Goal: Information Seeking & Learning: Learn about a topic

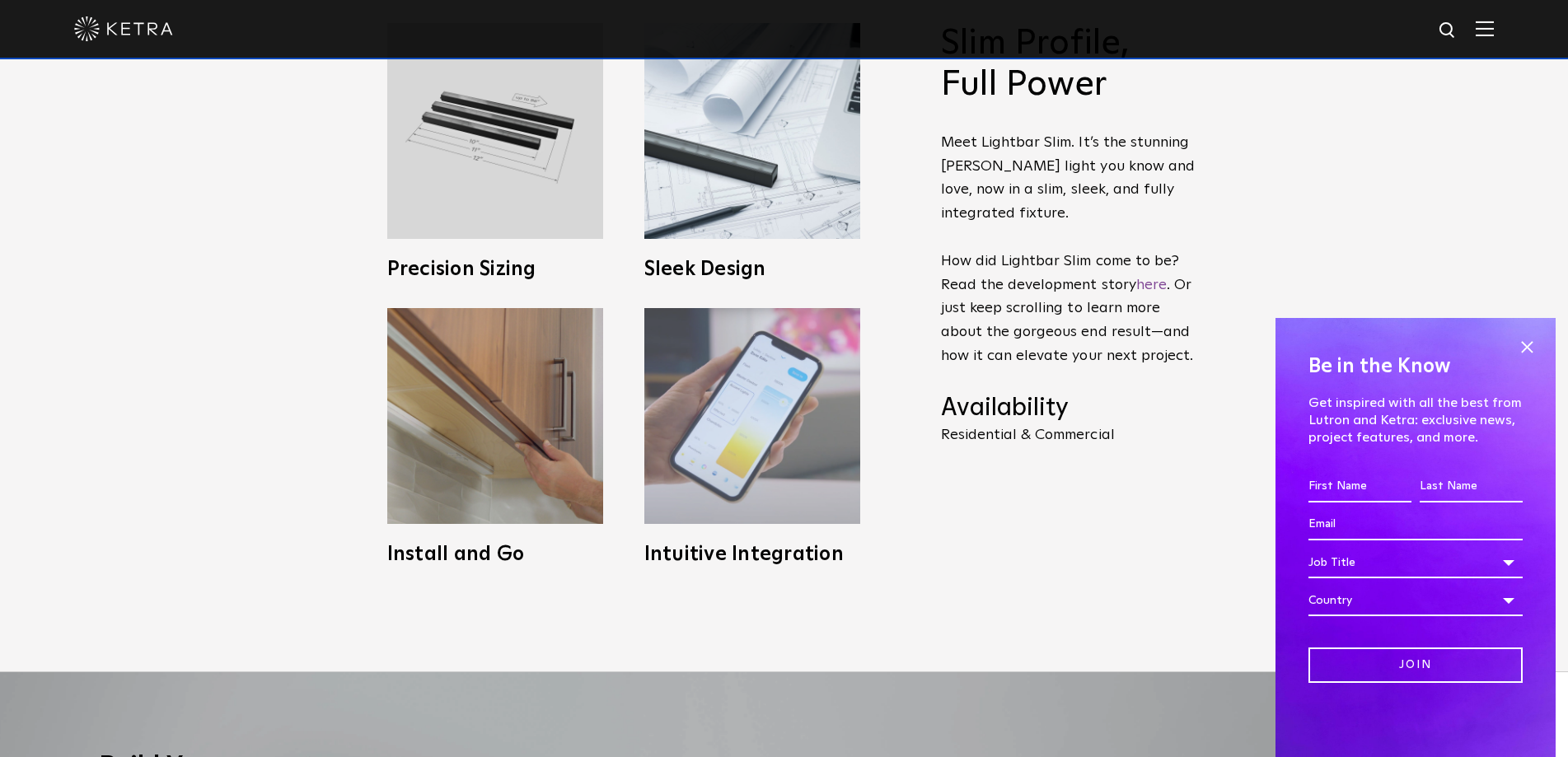
scroll to position [824, 0]
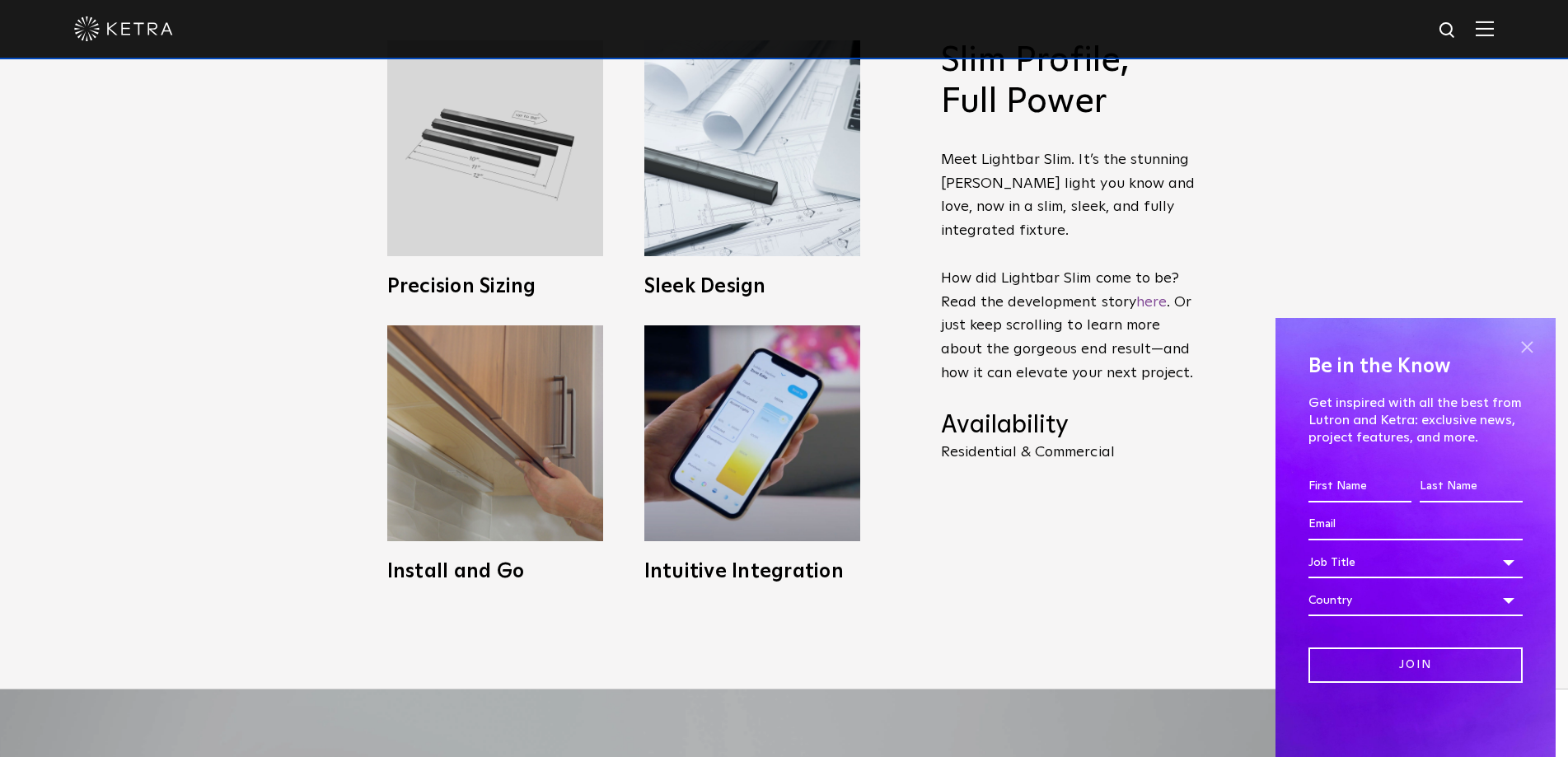
click at [1530, 338] on span at bounding box center [1526, 347] width 25 height 25
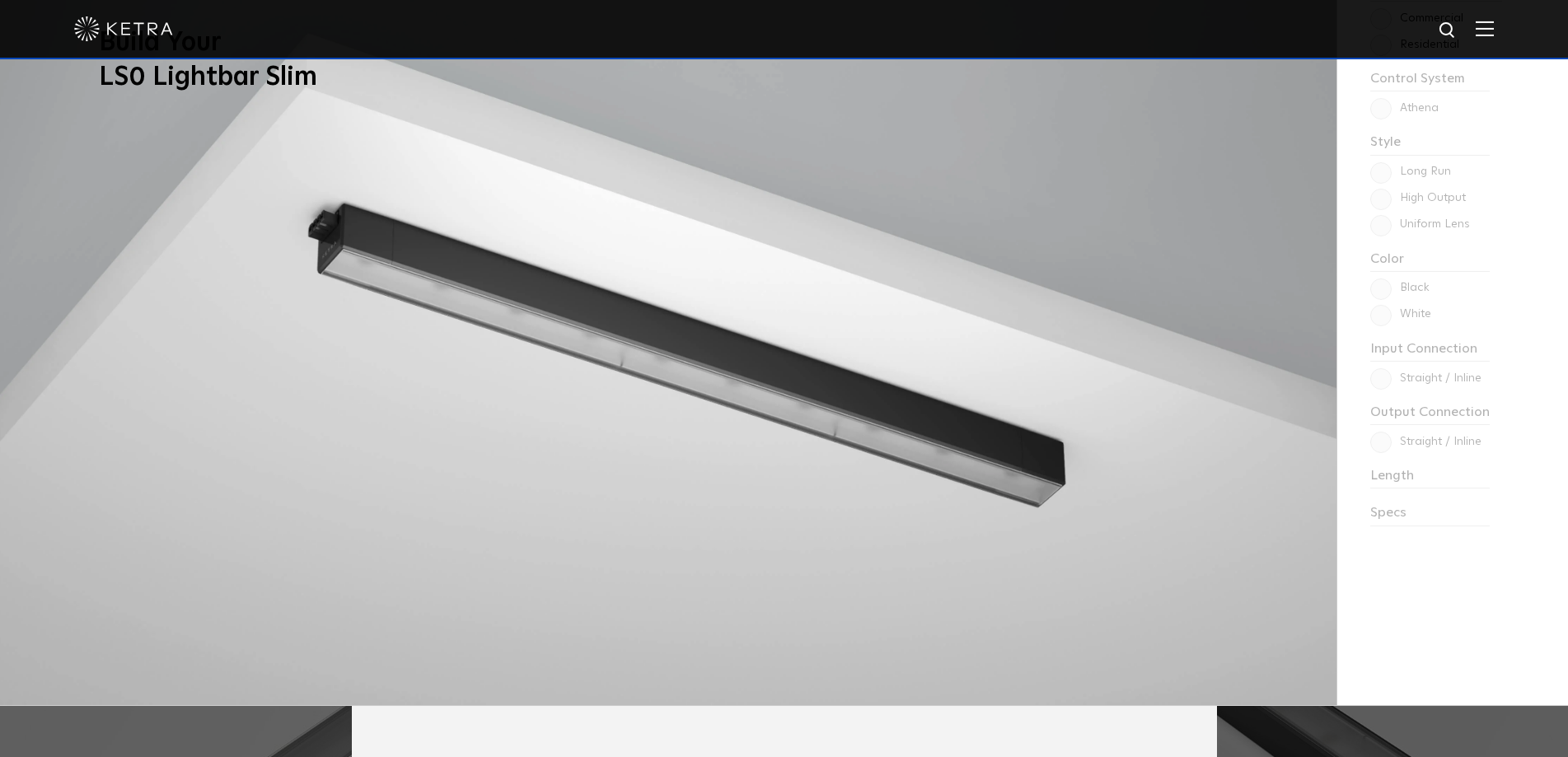
scroll to position [1401, 0]
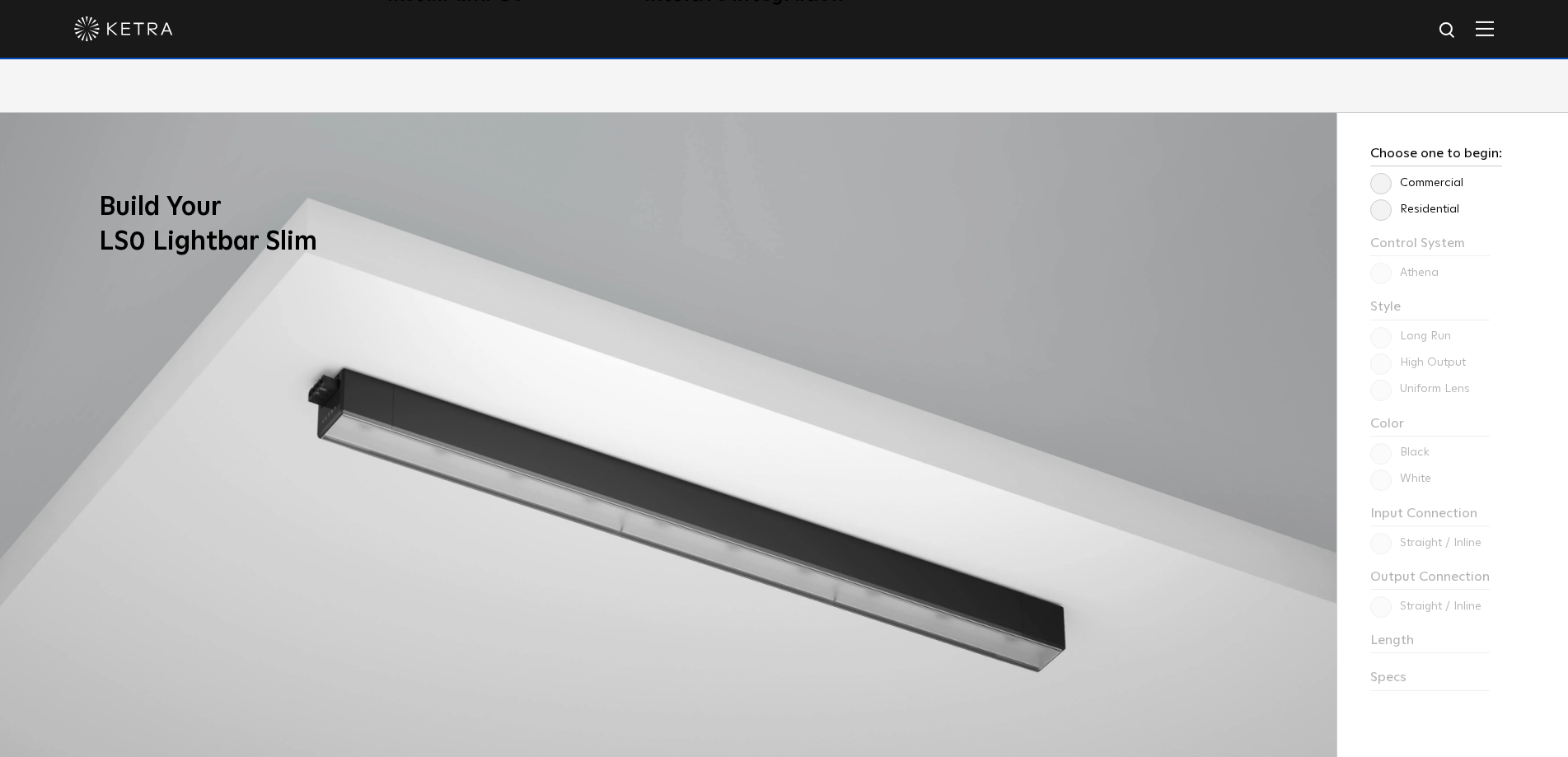
click at [1385, 215] on label "Residential" at bounding box center [1415, 209] width 89 height 14
click at [0, 0] on input "Residential" at bounding box center [0, 0] width 0 height 0
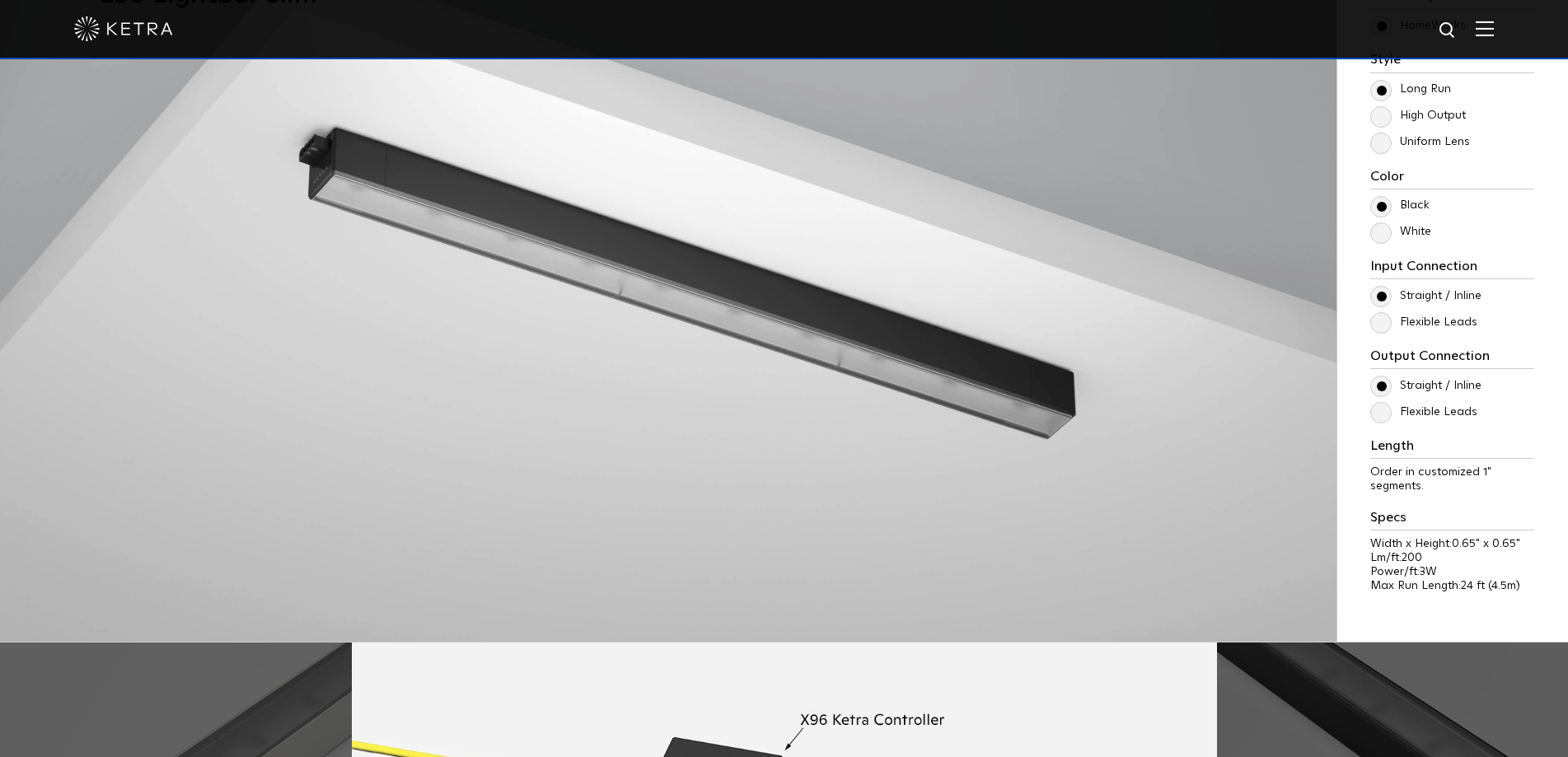
scroll to position [1566, 0]
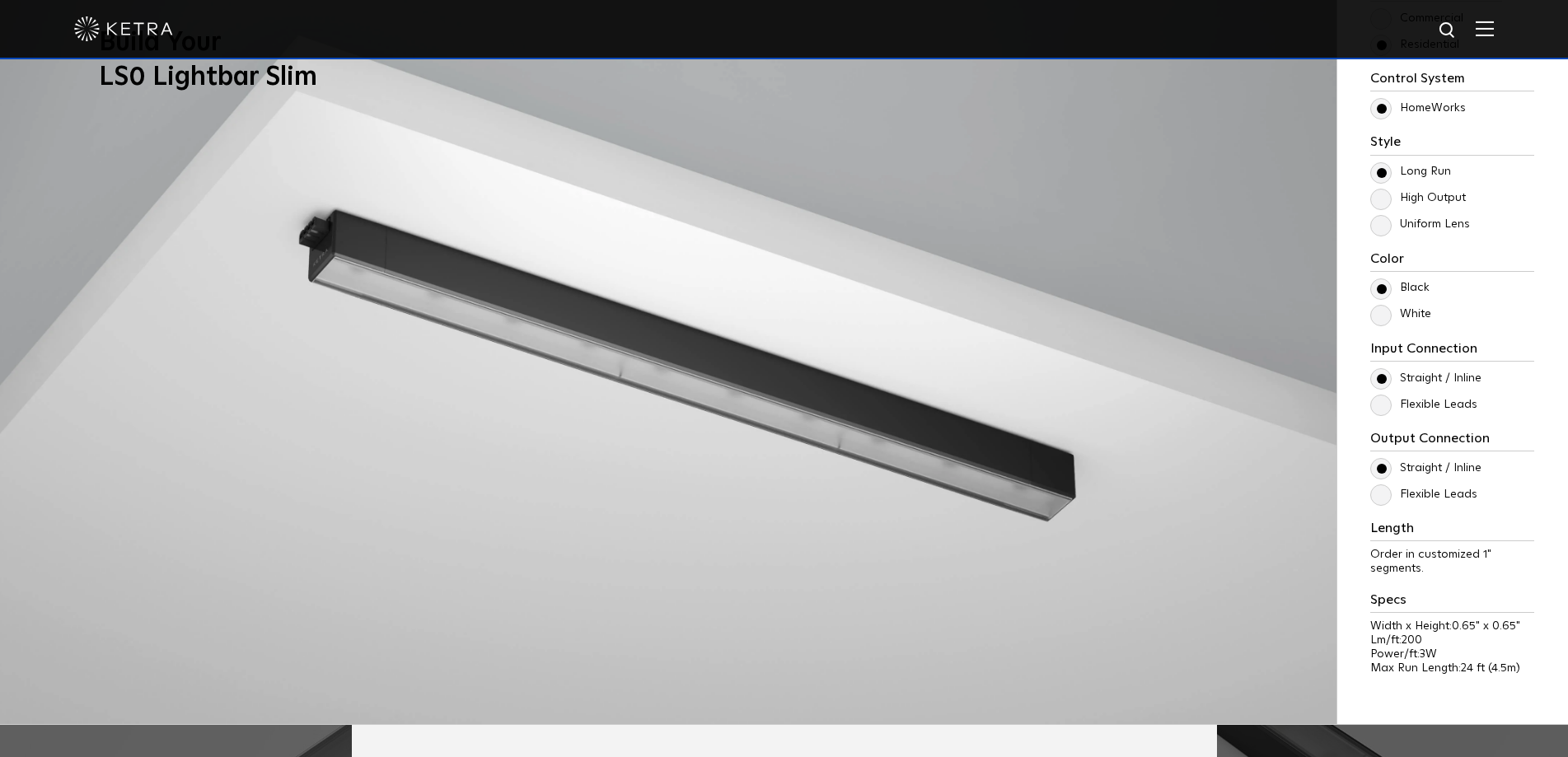
drag, startPoint x: 1382, startPoint y: 199, endPoint x: 1382, endPoint y: 241, distance: 42.0
click at [1382, 198] on label "High Output" at bounding box center [1418, 198] width 95 height 14
click at [0, 0] on input "High Output" at bounding box center [0, 0] width 0 height 0
click at [1384, 227] on label "Uniform Lens" at bounding box center [1420, 224] width 99 height 14
click at [0, 0] on input "Uniform Lens" at bounding box center [0, 0] width 0 height 0
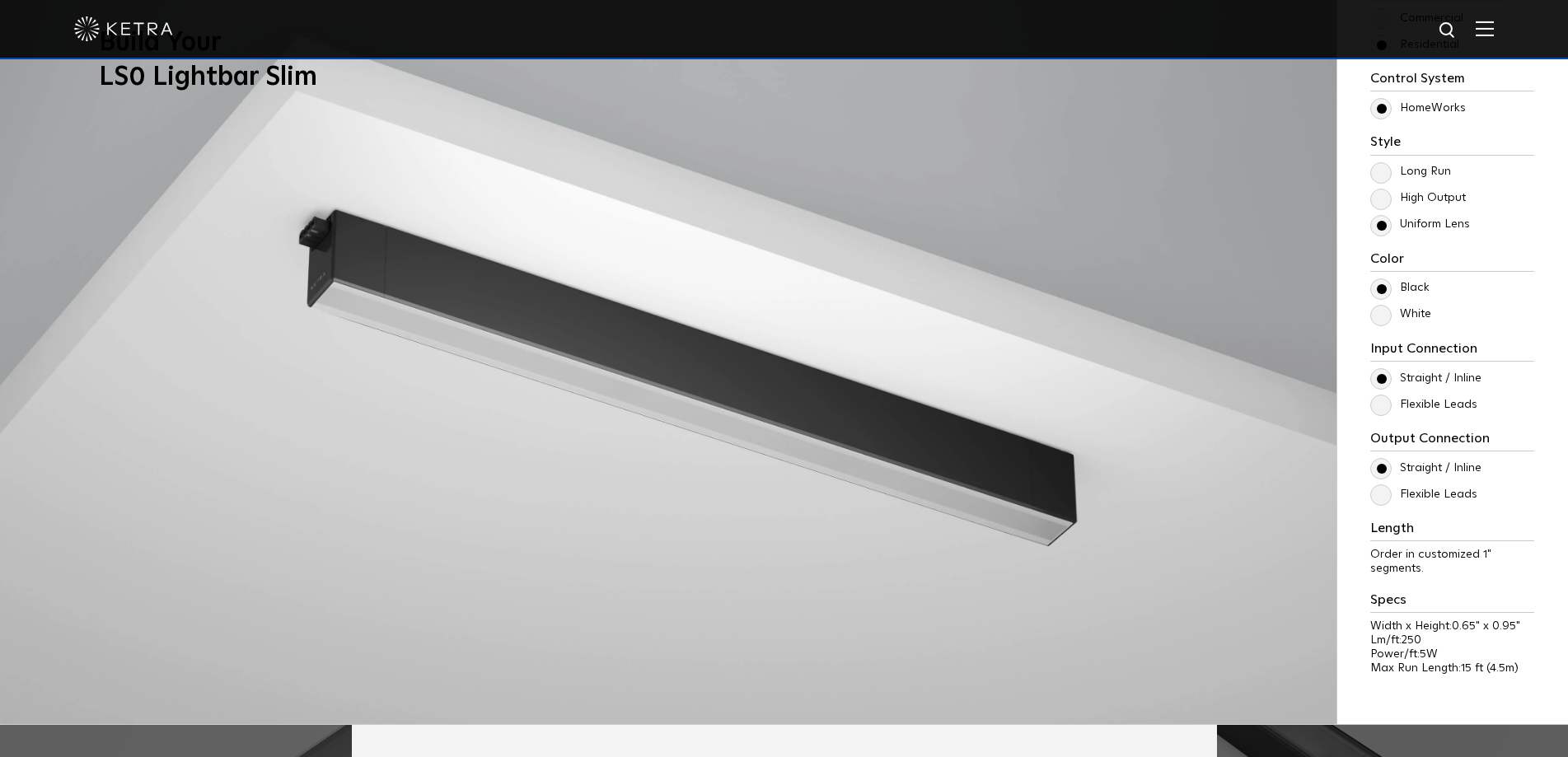
click at [1386, 197] on label "High Output" at bounding box center [1418, 198] width 95 height 14
click at [0, 0] on input "High Output" at bounding box center [0, 0] width 0 height 0
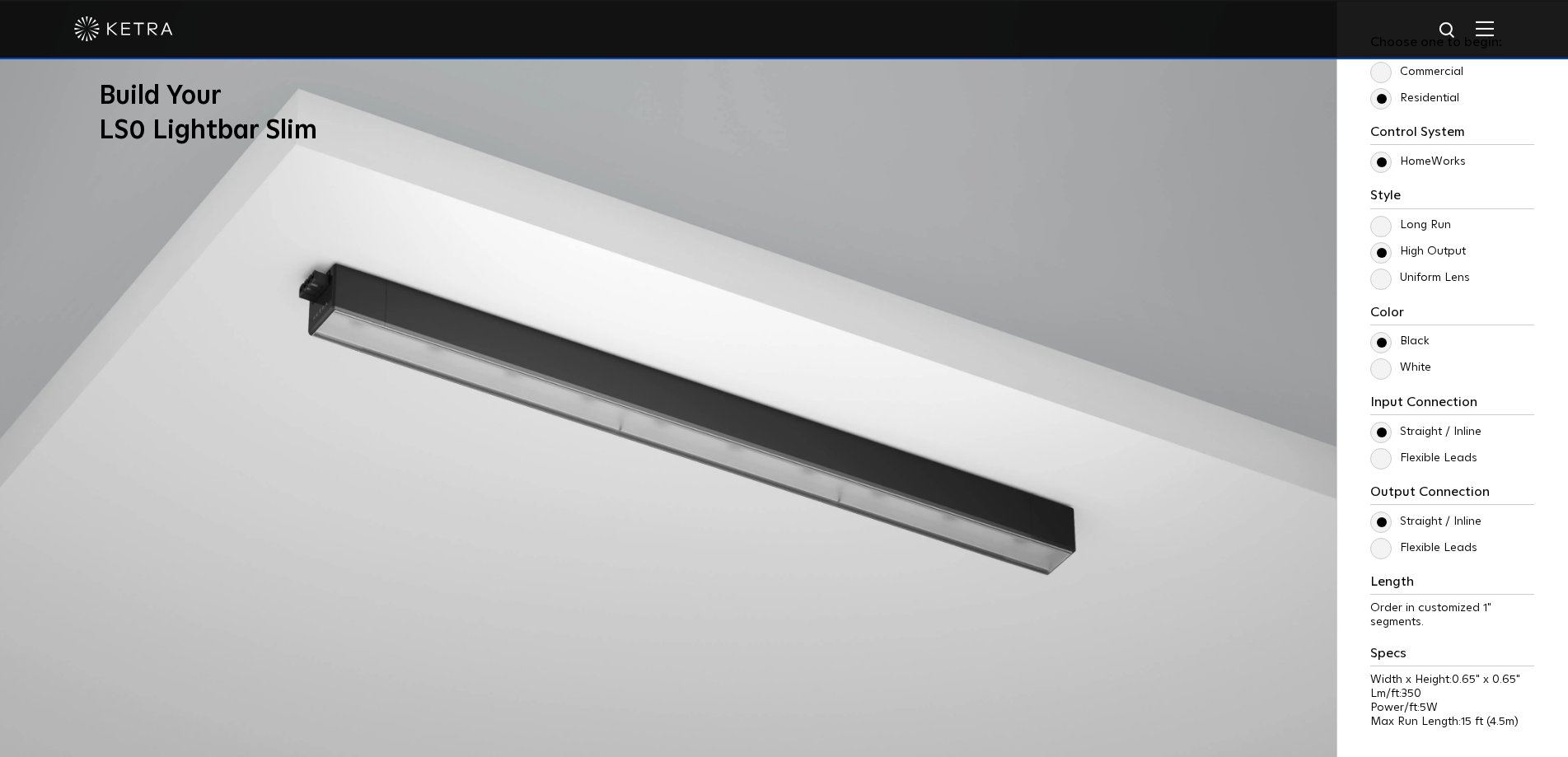
scroll to position [1483, 0]
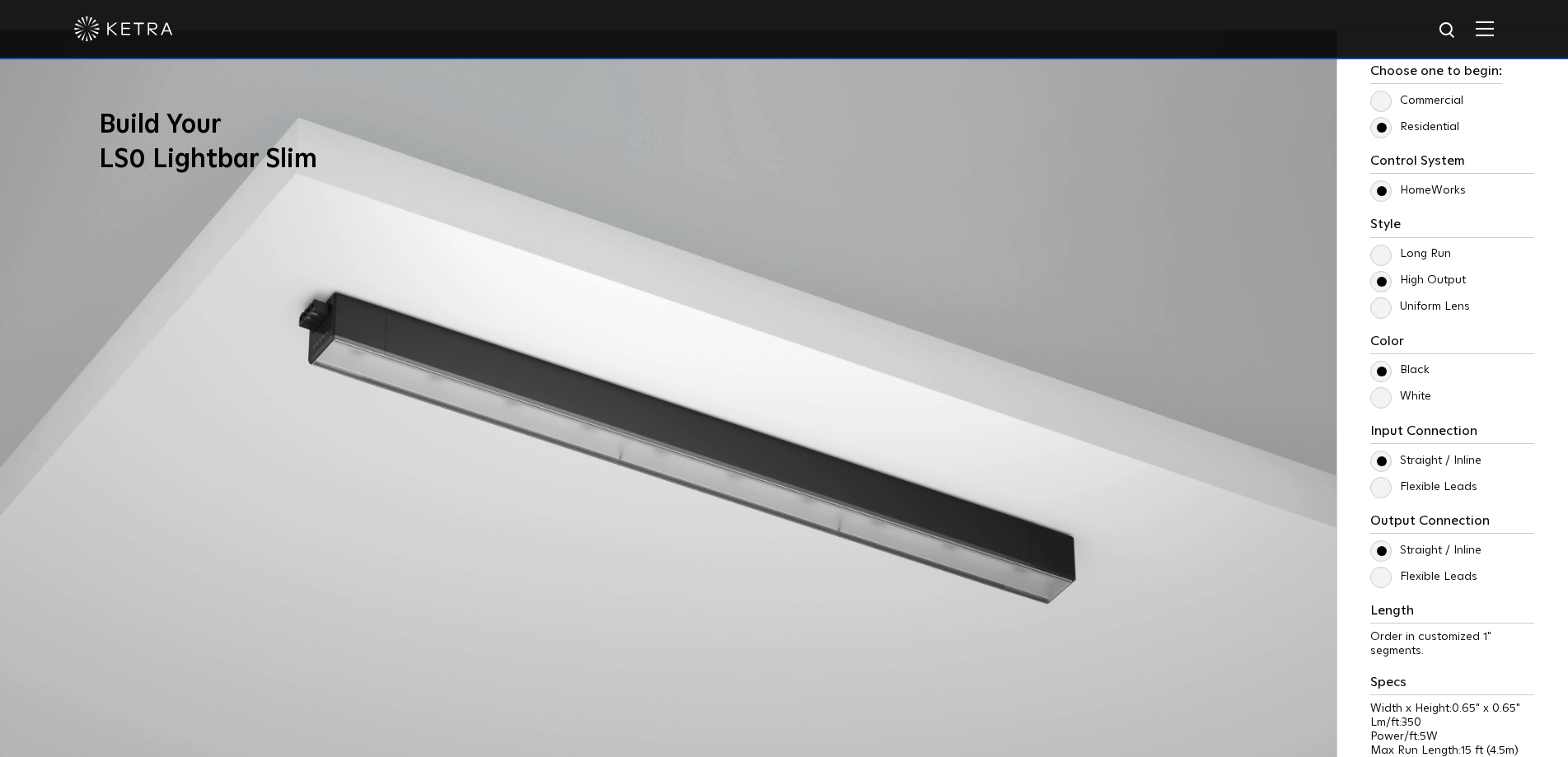
click at [1382, 248] on label "Long Run" at bounding box center [1410, 254] width 80 height 14
click at [0, 0] on input "Long Run" at bounding box center [0, 0] width 0 height 0
click at [1379, 280] on label "High Output" at bounding box center [1418, 280] width 95 height 14
click at [0, 0] on input "High Output" at bounding box center [0, 0] width 0 height 0
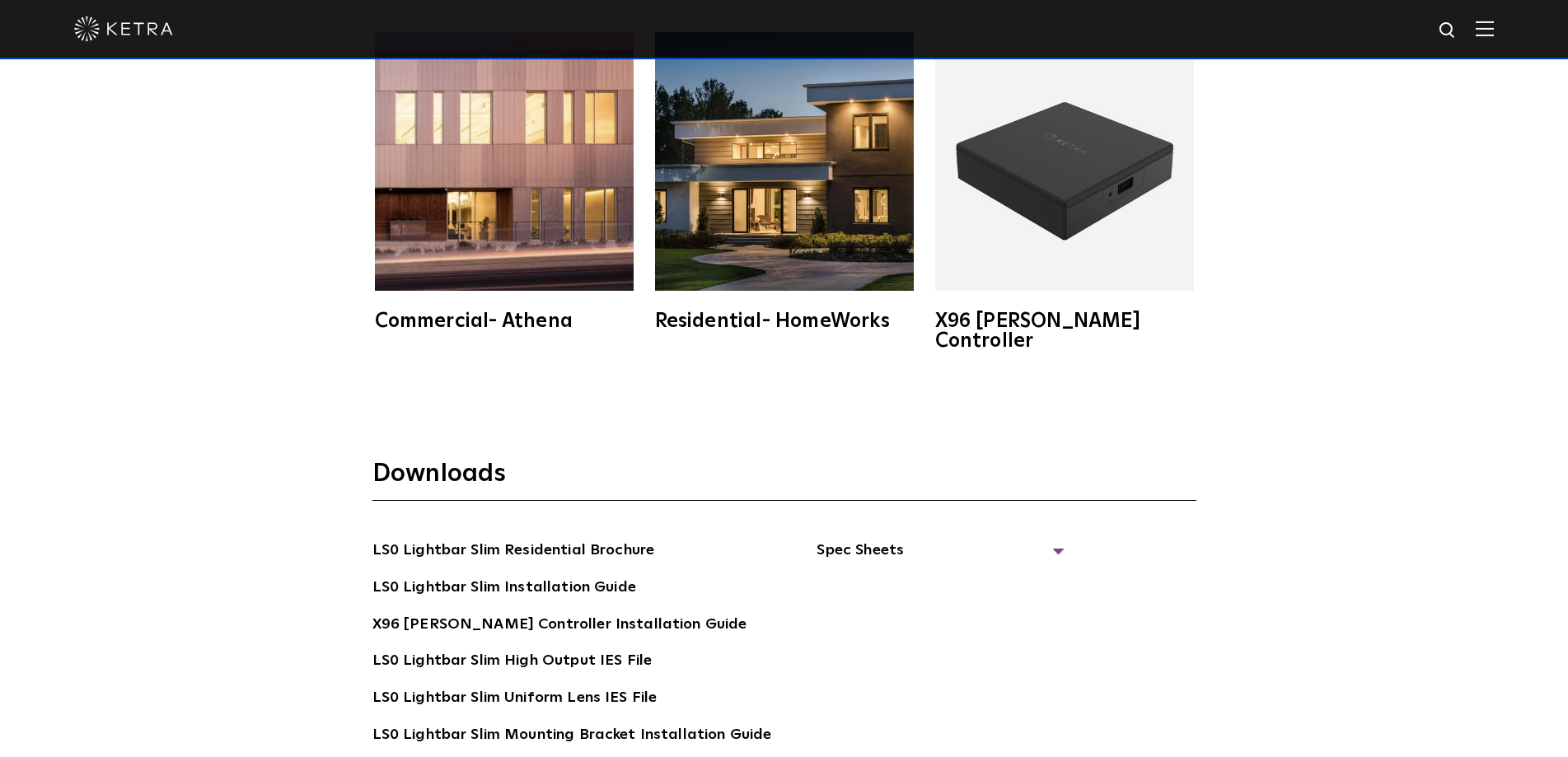
scroll to position [3625, 0]
